Goal: Task Accomplishment & Management: Use online tool/utility

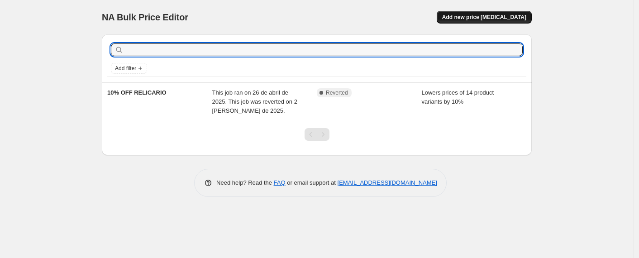
click at [496, 19] on span "Add new price [MEDICAL_DATA]" at bounding box center [484, 17] width 84 height 7
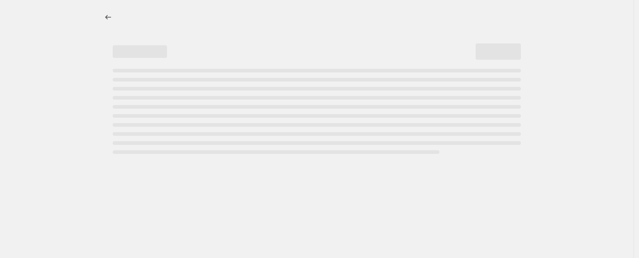
select select "percentage"
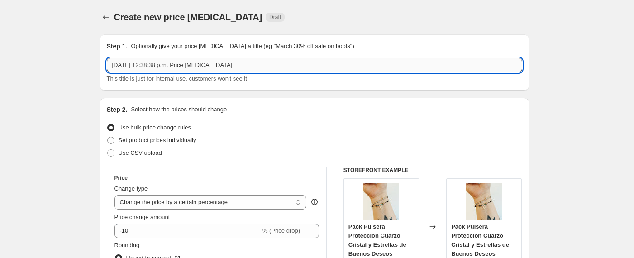
click at [253, 60] on input "3 oct 2025, 12:38:38 p.m. Price change job" at bounding box center [315, 65] width 416 height 14
drag, startPoint x: 253, startPoint y: 61, endPoint x: 244, endPoint y: 62, distance: 9.7
drag, startPoint x: 244, startPoint y: 62, endPoint x: 87, endPoint y: 61, distance: 157.2
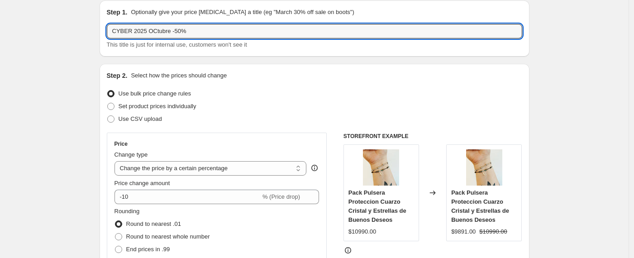
scroll to position [43, 0]
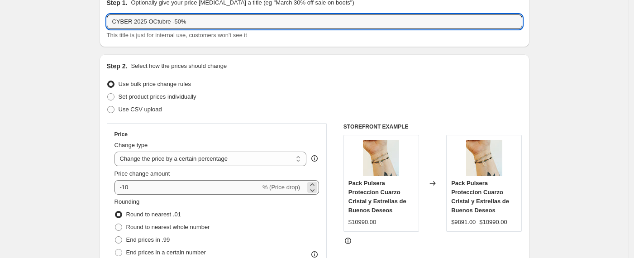
type input "CYBER 2025 OCtubre -50%"
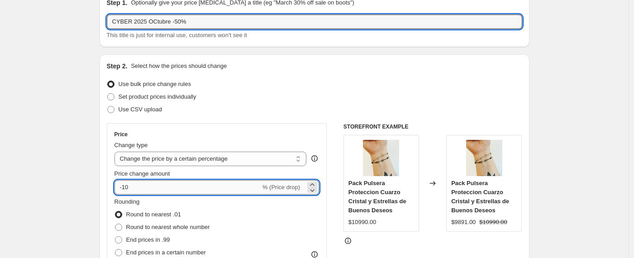
click at [192, 192] on input "-10" at bounding box center [188, 187] width 146 height 14
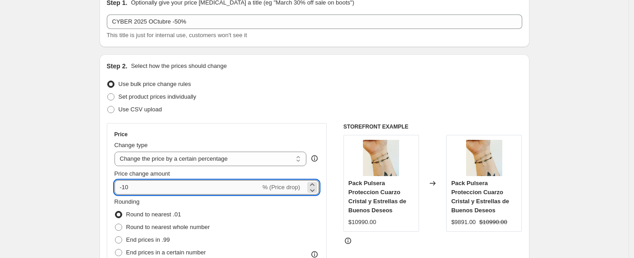
type input "-1"
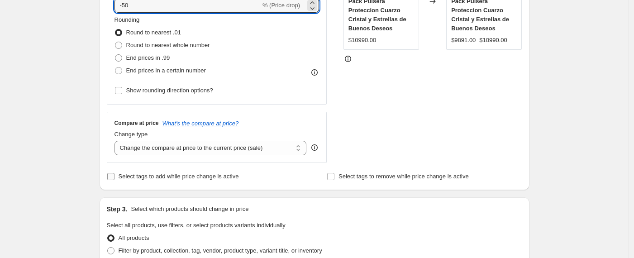
scroll to position [231, 0]
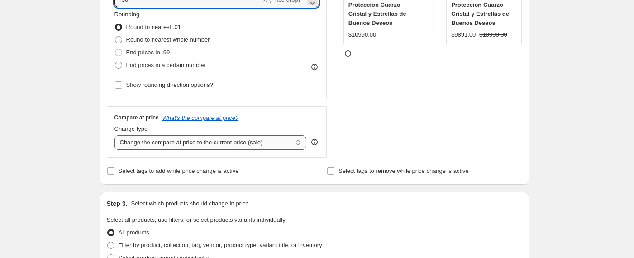
type input "-50"
click at [226, 145] on select "Change the compare at price to the current price (sale) Change the compare at p…" at bounding box center [211, 142] width 192 height 14
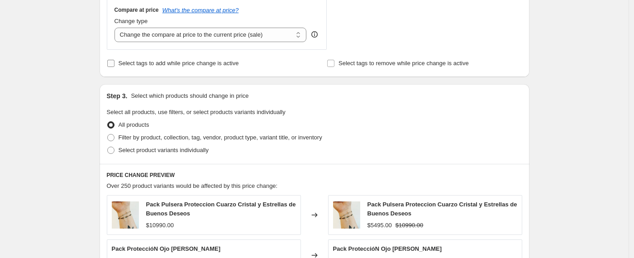
scroll to position [354, 0]
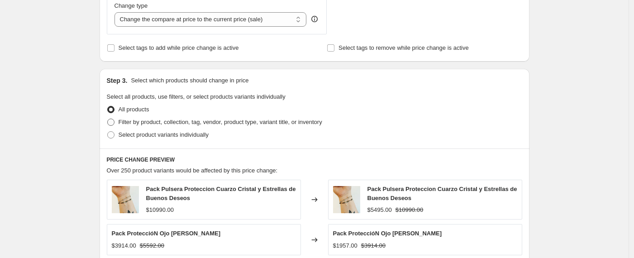
click at [118, 122] on label "Filter by product, collection, tag, vendor, product type, variant title, or inv…" at bounding box center [215, 122] width 216 height 13
click at [108, 119] on input "Filter by product, collection, tag, vendor, product type, variant title, or inv…" at bounding box center [107, 119] width 0 height 0
radio input "true"
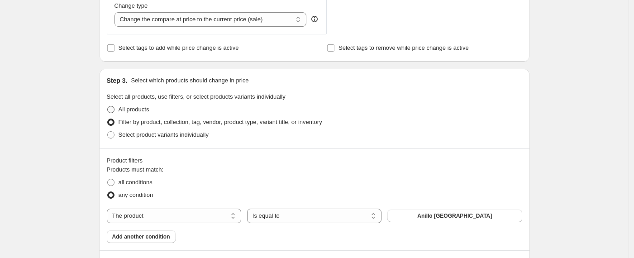
click at [117, 109] on label "All products" at bounding box center [128, 109] width 43 height 13
click at [108, 106] on input "All products" at bounding box center [107, 106] width 0 height 0
radio input "true"
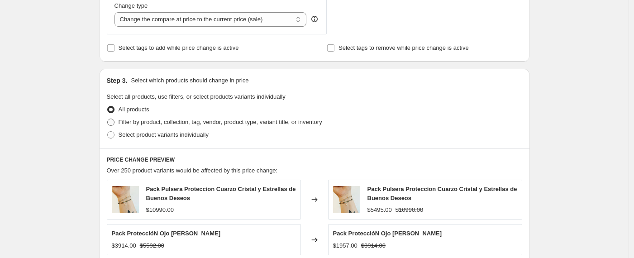
click at [117, 123] on label "Filter by product, collection, tag, vendor, product type, variant title, or inv…" at bounding box center [215, 122] width 216 height 13
click at [108, 119] on input "Filter by product, collection, tag, vendor, product type, variant title, or inv…" at bounding box center [107, 119] width 0 height 0
radio input "true"
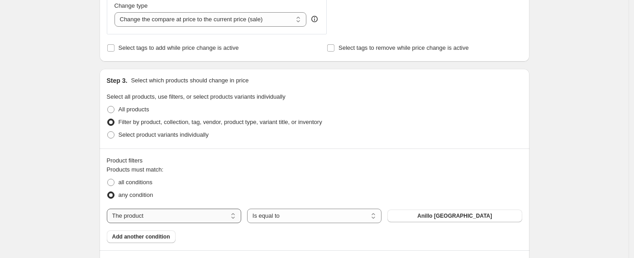
click at [229, 216] on select "The product The product's collection The product's tag The product's vendor The…" at bounding box center [174, 216] width 135 height 14
select select "collection"
click at [285, 218] on select "Is equal to Is not equal to" at bounding box center [314, 216] width 135 height 14
click at [439, 221] on button "-15%" at bounding box center [455, 216] width 135 height 13
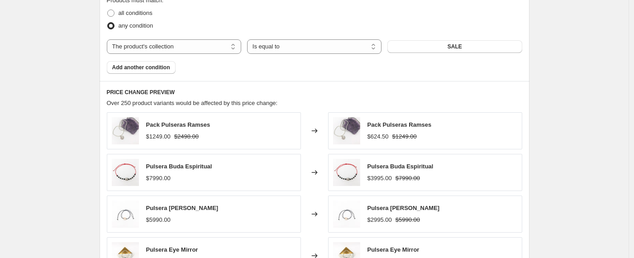
scroll to position [730, 0]
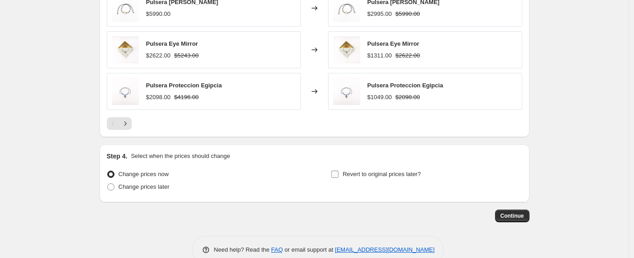
click at [338, 174] on input "Revert to original prices later?" at bounding box center [335, 174] width 7 height 7
checkbox input "true"
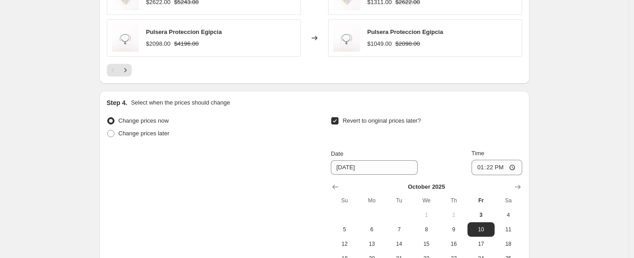
scroll to position [890, 0]
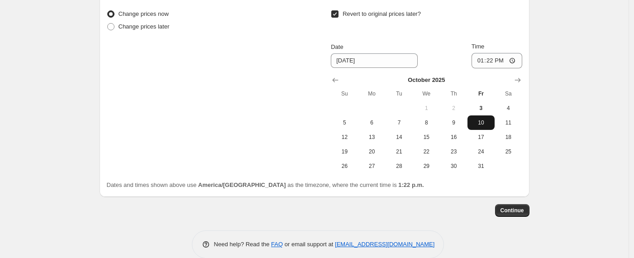
click at [482, 123] on span "10" at bounding box center [481, 122] width 20 height 7
click at [501, 61] on input "13:22" at bounding box center [497, 60] width 51 height 15
click at [495, 61] on input "13:22" at bounding box center [497, 60] width 51 height 15
click at [504, 61] on input "23:22" at bounding box center [497, 60] width 51 height 15
type input "23:59"
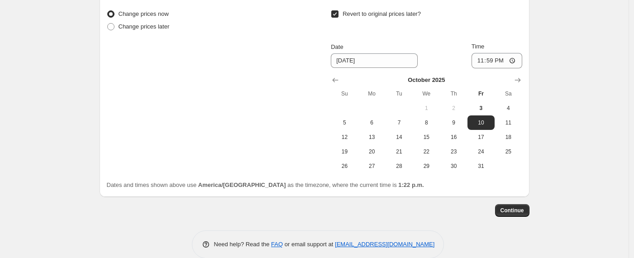
click at [522, 211] on span "Continue" at bounding box center [513, 210] width 24 height 7
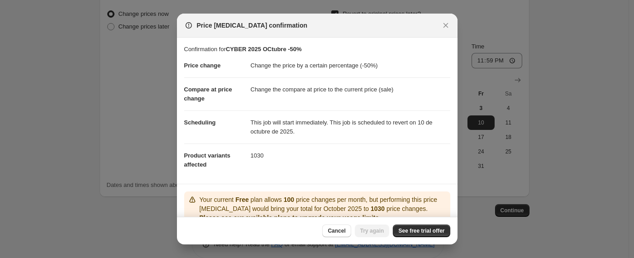
scroll to position [67, 0]
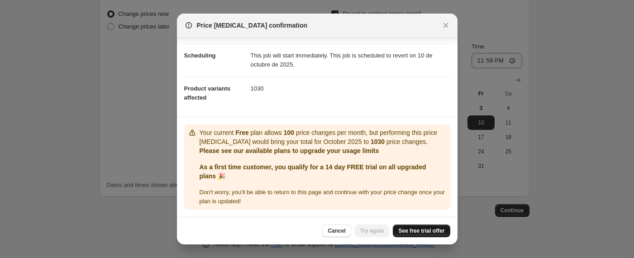
click at [423, 234] on span "See free trial offer" at bounding box center [422, 230] width 46 height 7
click at [361, 225] on button "Try again" at bounding box center [372, 231] width 35 height 13
click at [370, 230] on span "Try again" at bounding box center [372, 230] width 24 height 7
click at [364, 231] on span "Try again" at bounding box center [372, 230] width 24 height 7
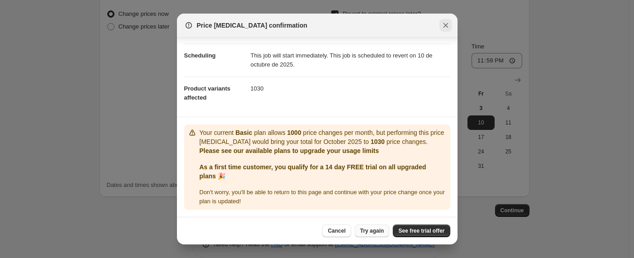
click at [443, 24] on icon "Close" at bounding box center [446, 25] width 9 height 9
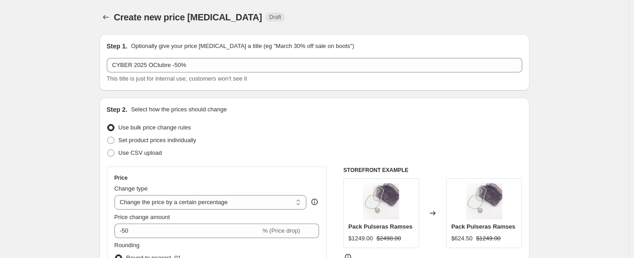
scroll to position [890, 0]
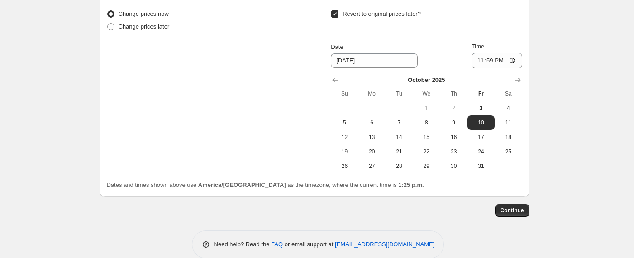
click at [513, 211] on span "Continue" at bounding box center [513, 210] width 24 height 7
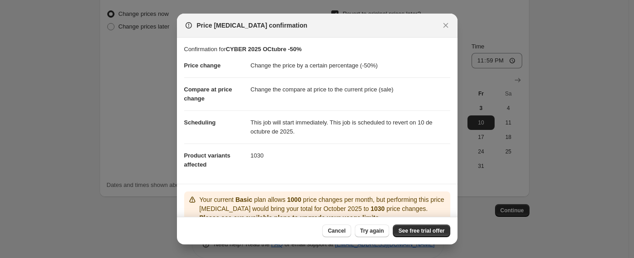
scroll to position [76, 0]
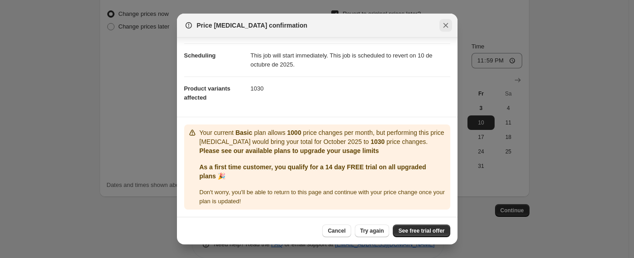
click at [446, 28] on icon "Close" at bounding box center [446, 25] width 9 height 9
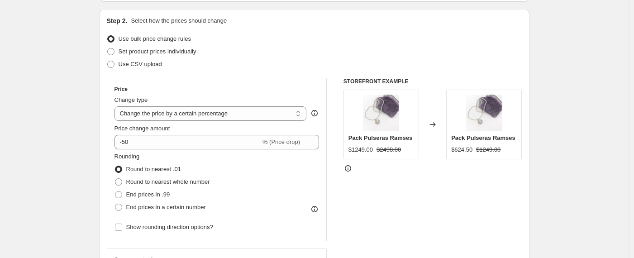
scroll to position [69, 0]
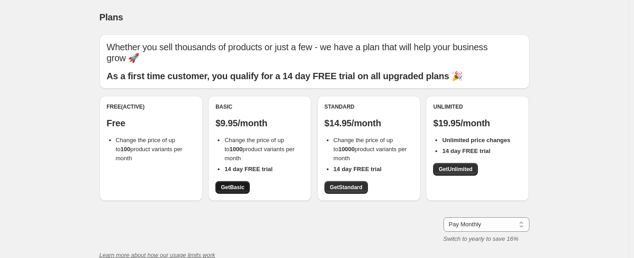
click at [243, 181] on link "Get Basic" at bounding box center [233, 187] width 34 height 13
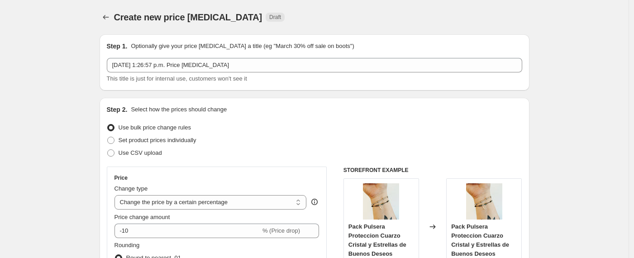
select select "percentage"
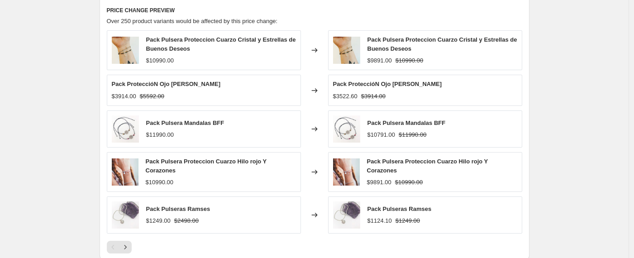
scroll to position [647, 0]
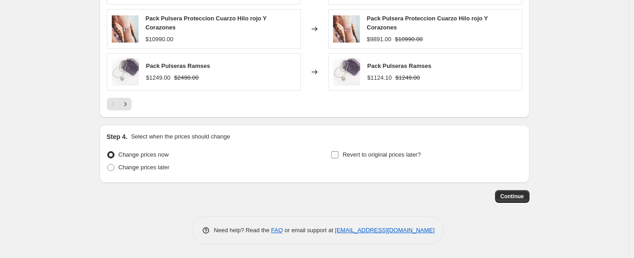
click at [342, 156] on label "Revert to original prices later?" at bounding box center [376, 155] width 90 height 13
click at [339, 156] on input "Revert to original prices later?" at bounding box center [335, 154] width 7 height 7
checkbox input "true"
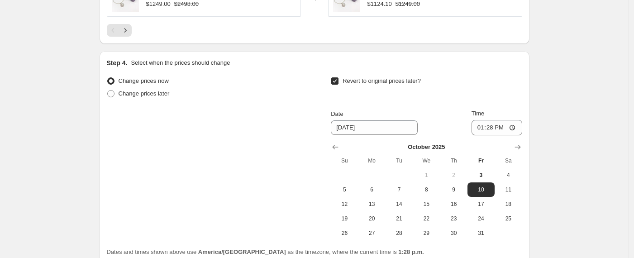
scroll to position [721, 0]
click at [495, 128] on input "13:28" at bounding box center [497, 127] width 51 height 15
click at [503, 128] on input "23:28" at bounding box center [497, 127] width 51 height 15
type input "23:59"
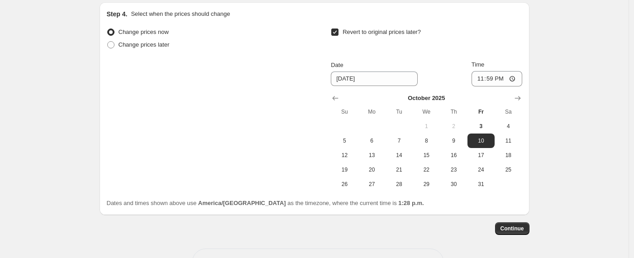
scroll to position [802, 0]
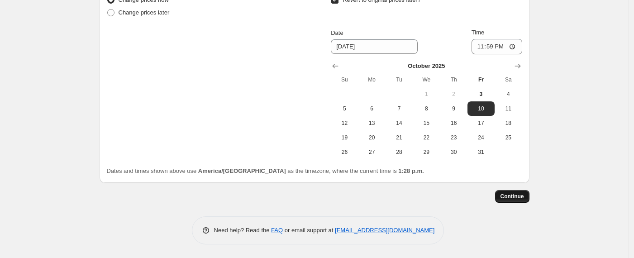
click at [522, 195] on span "Continue" at bounding box center [513, 196] width 24 height 7
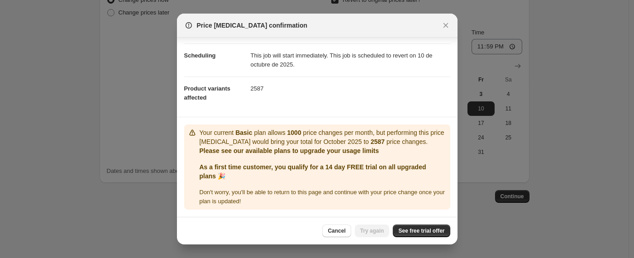
scroll to position [76, 0]
click at [505, 178] on div at bounding box center [317, 129] width 634 height 258
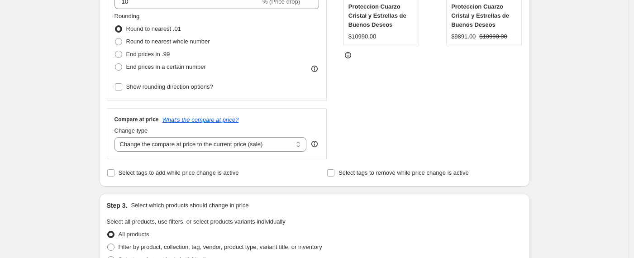
scroll to position [326, 0]
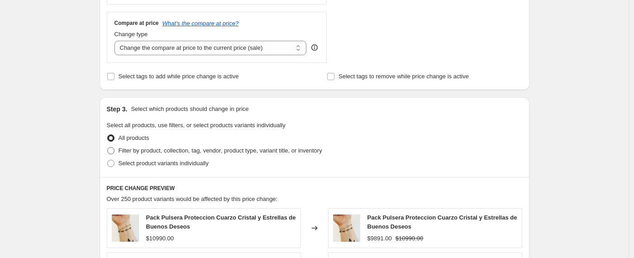
click at [115, 154] on span at bounding box center [110, 150] width 7 height 7
click at [108, 148] on input "Filter by product, collection, tag, vendor, product type, variant title, or inv…" at bounding box center [107, 147] width 0 height 0
radio input "true"
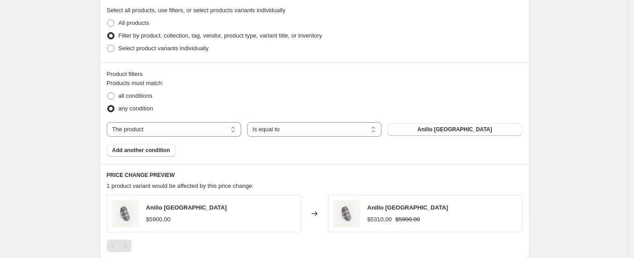
scroll to position [444, 0]
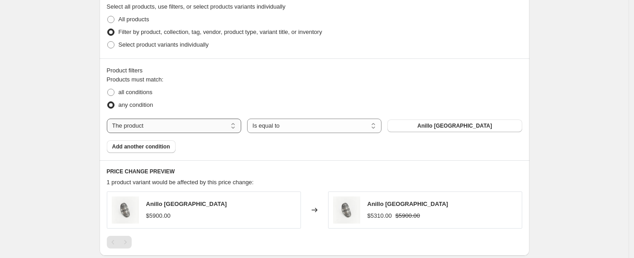
click at [230, 127] on select "The product The product's collection The product's tag The product's vendor The…" at bounding box center [174, 126] width 135 height 14
select select "collection"
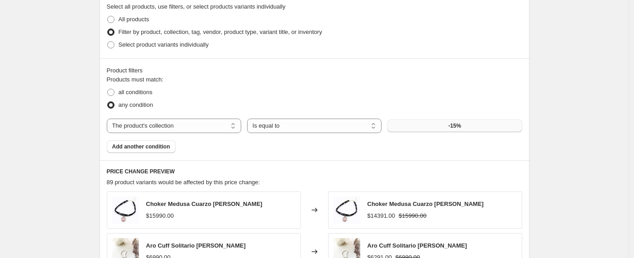
click at [458, 127] on span "-15%" at bounding box center [455, 125] width 13 height 7
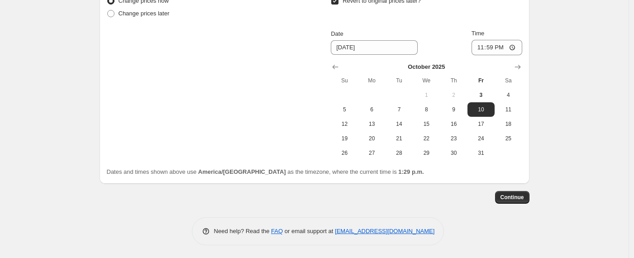
scroll to position [904, 0]
click at [515, 195] on span "Continue" at bounding box center [513, 196] width 24 height 7
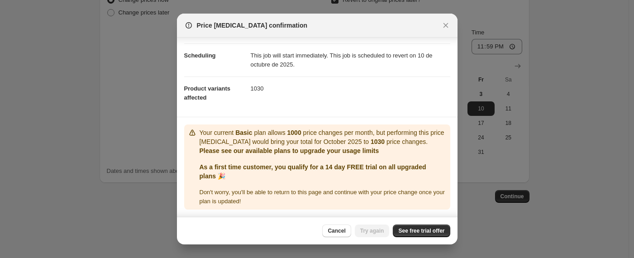
scroll to position [76, 0]
drag, startPoint x: 375, startPoint y: 232, endPoint x: 415, endPoint y: 204, distance: 48.4
click at [375, 231] on div "Cancel Try again See free trial offer" at bounding box center [386, 231] width 128 height 13
click at [595, 113] on div at bounding box center [317, 129] width 634 height 258
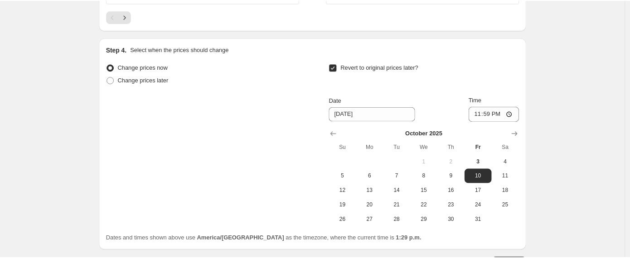
scroll to position [739, 0]
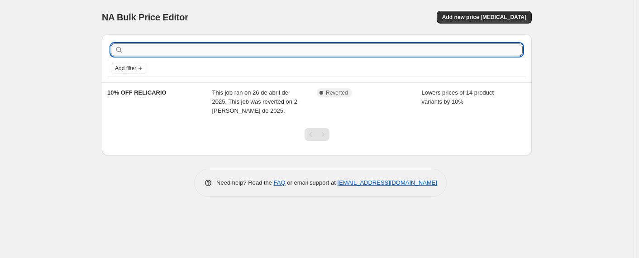
click at [230, 49] on input "text" at bounding box center [324, 49] width 398 height 13
type input "sale"
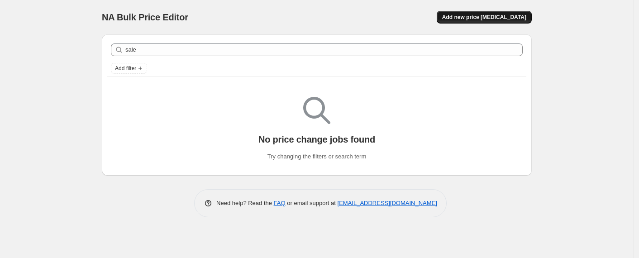
click at [494, 19] on span "Add new price change job" at bounding box center [484, 17] width 84 height 7
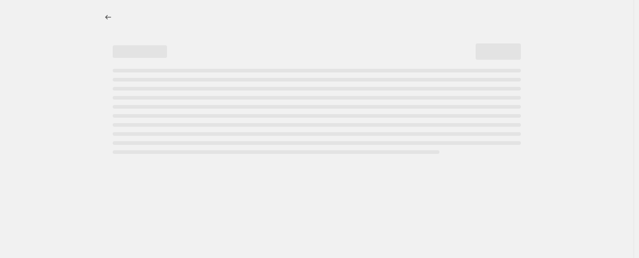
select select "percentage"
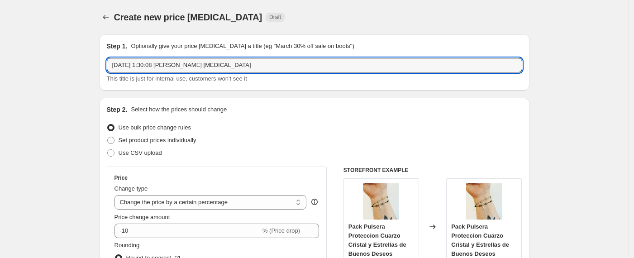
drag, startPoint x: 255, startPoint y: 66, endPoint x: 90, endPoint y: 42, distance: 166.5
type input "Cyber 25 Octubre -50%"
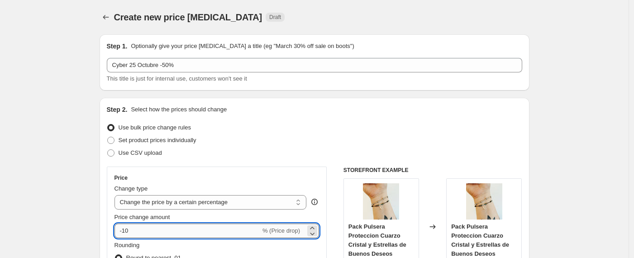
click at [178, 234] on input "-10" at bounding box center [188, 231] width 146 height 14
type input "-1"
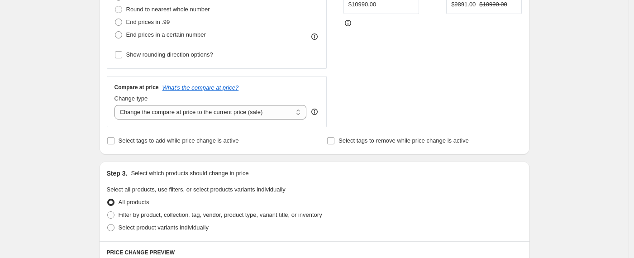
scroll to position [269, 0]
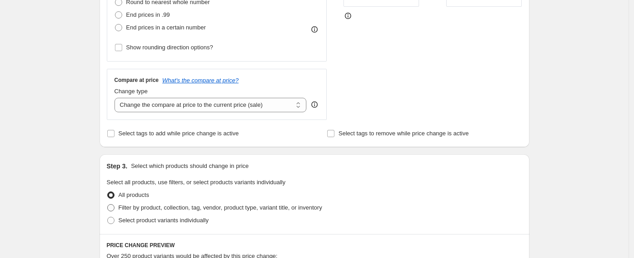
type input "-50"
click at [209, 208] on span "Filter by product, collection, tag, vendor, product type, variant title, or inv…" at bounding box center [221, 207] width 204 height 7
click at [108, 205] on input "Filter by product, collection, tag, vendor, product type, variant title, or inv…" at bounding box center [107, 204] width 0 height 0
radio input "true"
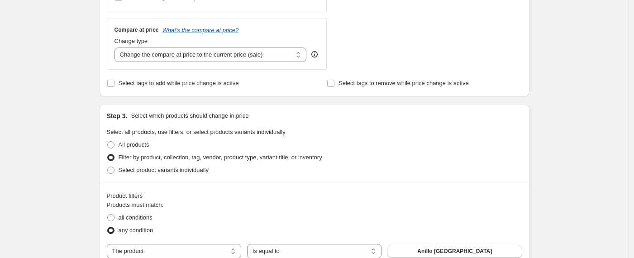
scroll to position [436, 0]
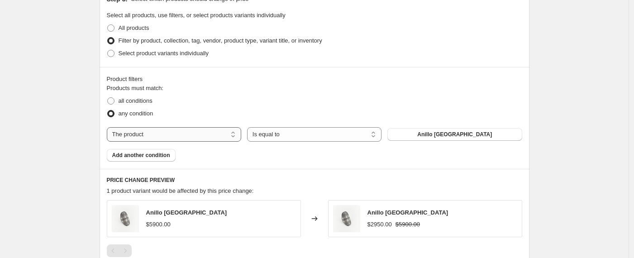
click at [235, 137] on select "The product The product's collection The product's tag The product's vendor The…" at bounding box center [174, 134] width 135 height 14
select select "collection"
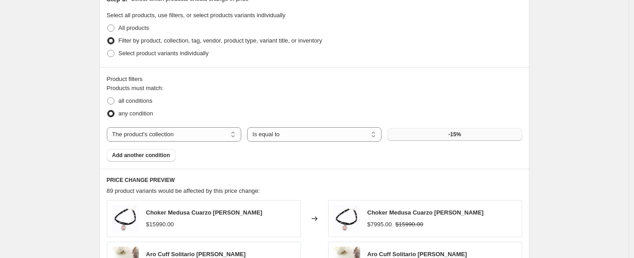
click at [473, 136] on button "-15%" at bounding box center [455, 134] width 135 height 13
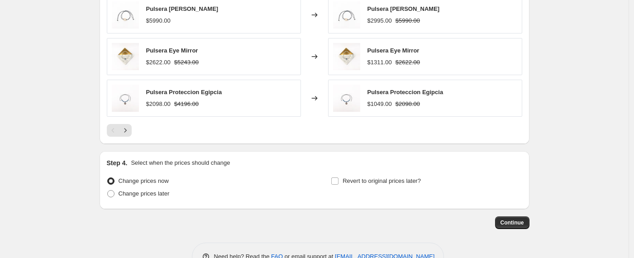
scroll to position [749, 0]
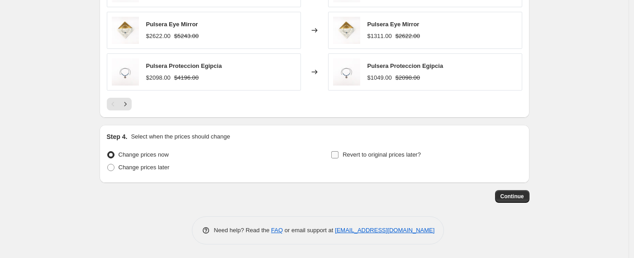
click at [336, 152] on input "Revert to original prices later?" at bounding box center [335, 154] width 7 height 7
checkbox input "true"
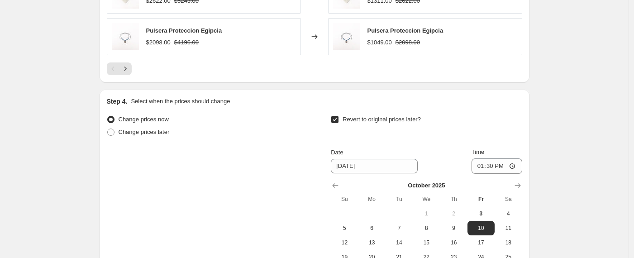
scroll to position [785, 0]
click at [491, 166] on input "13:30" at bounding box center [497, 165] width 51 height 15
click at [504, 167] on input "23:30" at bounding box center [497, 165] width 51 height 15
type input "23:59"
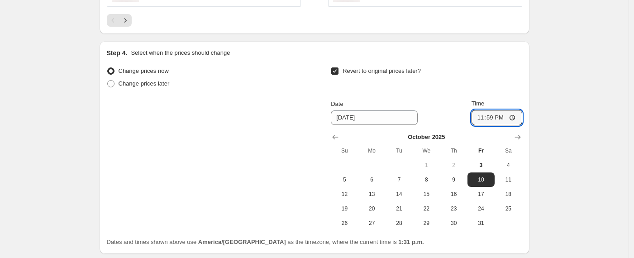
scroll to position [904, 0]
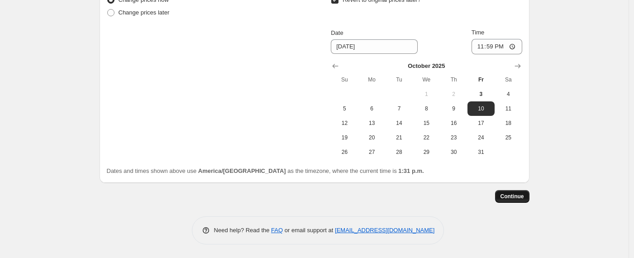
click at [503, 195] on span "Continue" at bounding box center [513, 196] width 24 height 7
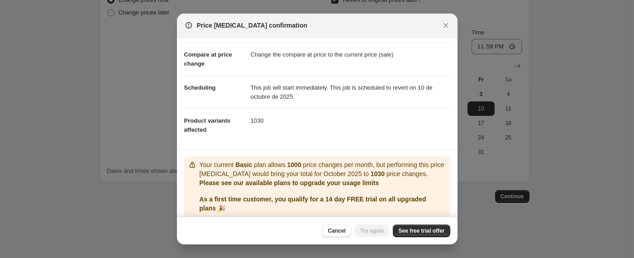
scroll to position [76, 0]
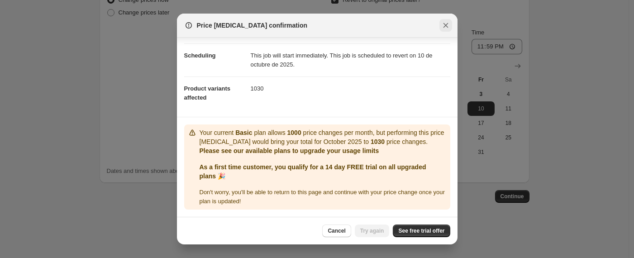
click at [447, 23] on icon "Close" at bounding box center [446, 25] width 9 height 9
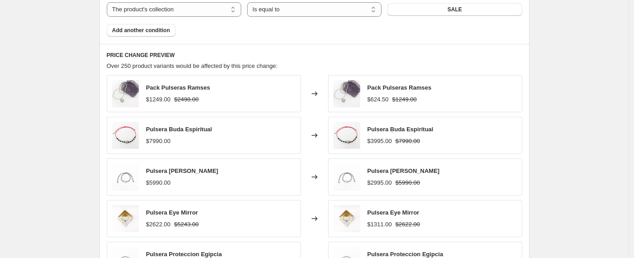
scroll to position [472, 0]
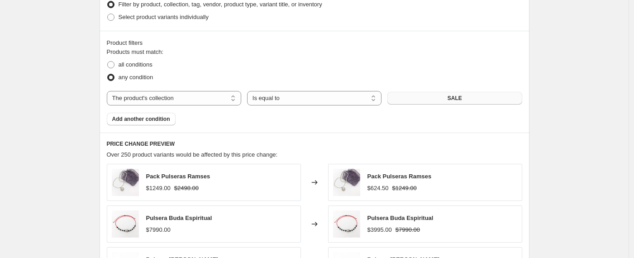
click at [476, 92] on button "SALE" at bounding box center [455, 98] width 135 height 13
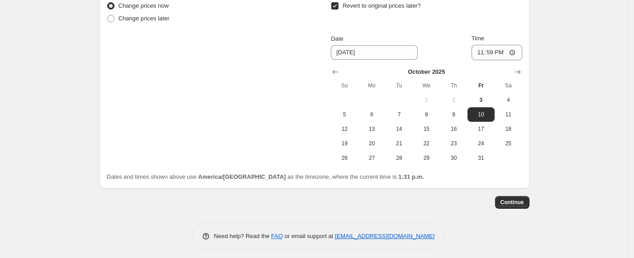
scroll to position [904, 0]
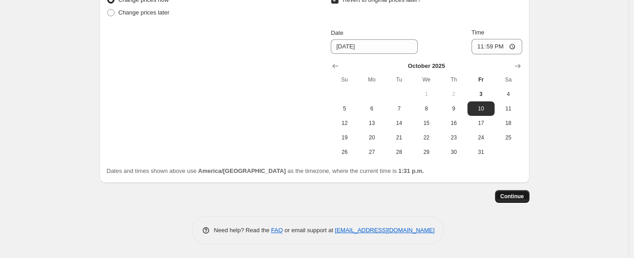
click at [513, 200] on button "Continue" at bounding box center [512, 196] width 34 height 13
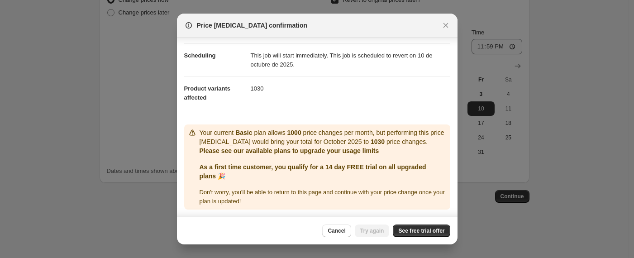
scroll to position [76, 0]
click at [434, 230] on span "See free trial offer" at bounding box center [422, 230] width 46 height 7
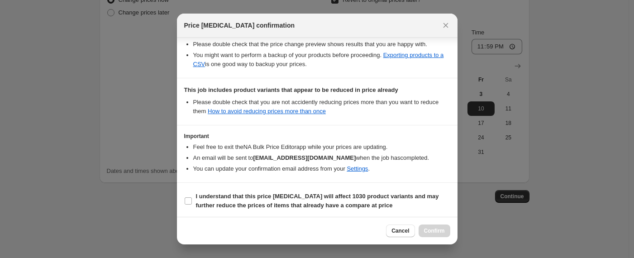
scroll to position [182, 0]
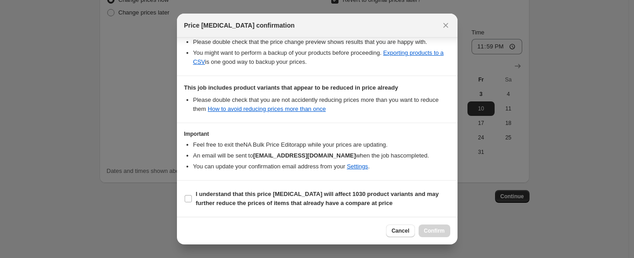
click at [182, 196] on section "I understand that this price change job will affect 1030 product variants and m…" at bounding box center [317, 199] width 281 height 36
click at [186, 198] on input "I understand that this price change job will affect 1030 product variants and m…" at bounding box center [188, 198] width 7 height 7
checkbox input "true"
click at [433, 231] on span "Confirm" at bounding box center [434, 230] width 21 height 7
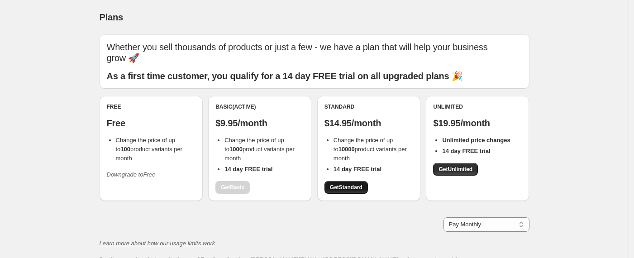
click at [347, 184] on span "Get Standard" at bounding box center [346, 187] width 33 height 7
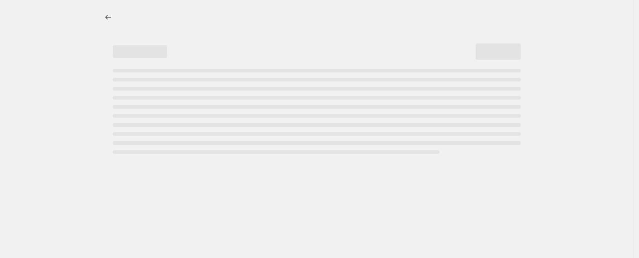
select select "percentage"
select select "collection"
